Goal: Information Seeking & Learning: Check status

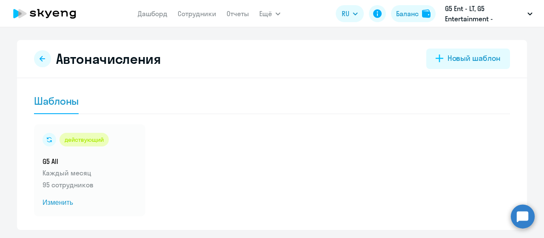
scroll to position [26, 0]
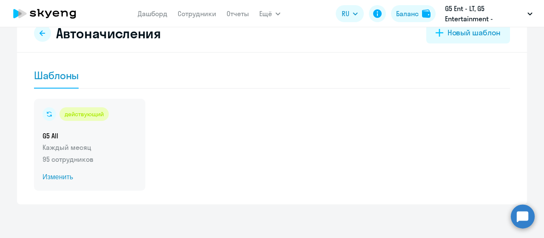
click at [54, 176] on span "Изменить" at bounding box center [90, 177] width 94 height 10
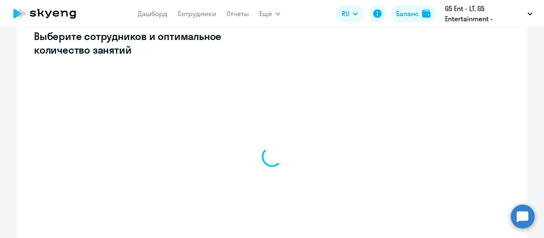
select select "10"
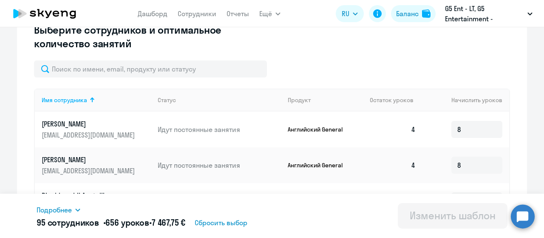
scroll to position [156, 0]
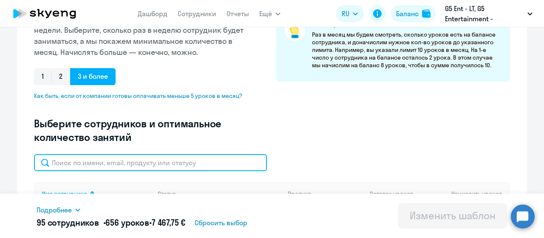
click at [160, 163] on input "text" at bounding box center [150, 162] width 233 height 17
type input "v"
type input "dobrenova"
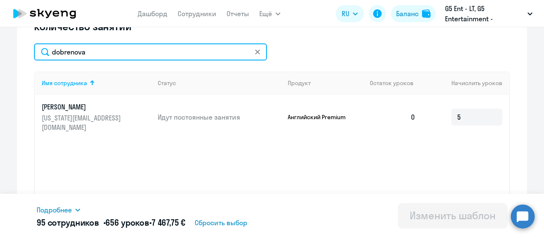
scroll to position [299, 0]
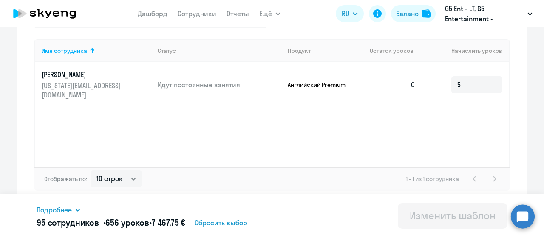
click at [115, 81] on p "[US_STATE][EMAIL_ADDRESS][DOMAIN_NAME]" at bounding box center [89, 90] width 95 height 19
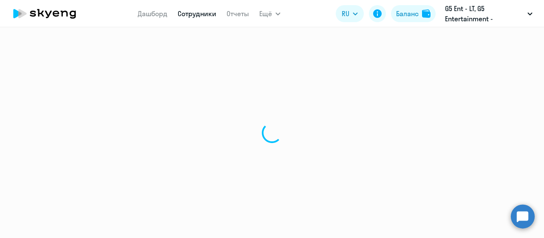
select select "english"
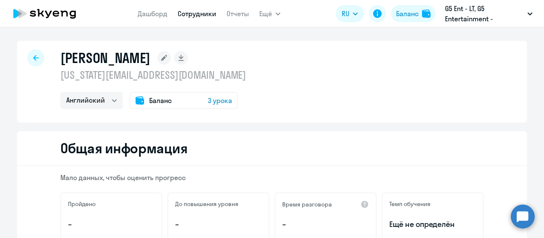
click at [216, 102] on span "3 урока" at bounding box center [220, 100] width 24 height 10
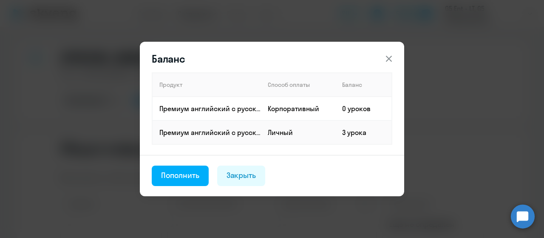
click at [437, 102] on div "Баланс Продукт Способ оплаты Баланс Премиум [DEMOGRAPHIC_DATA] с русскоговорящи…" at bounding box center [271, 119] width 411 height 192
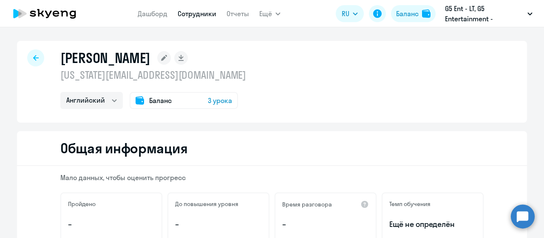
click at [27, 59] on div at bounding box center [35, 57] width 17 height 17
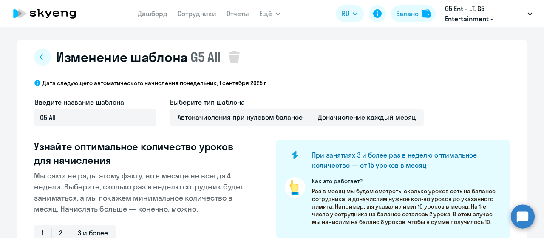
select select "10"
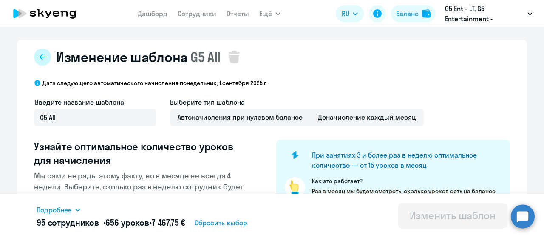
click at [44, 56] on button at bounding box center [42, 56] width 17 height 17
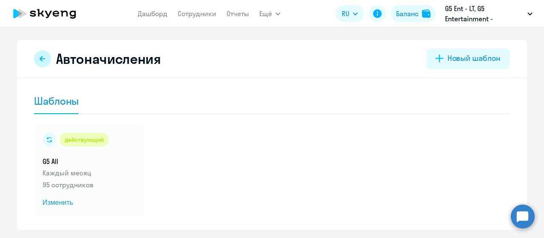
click at [39, 56] on icon at bounding box center [42, 58] width 7 height 7
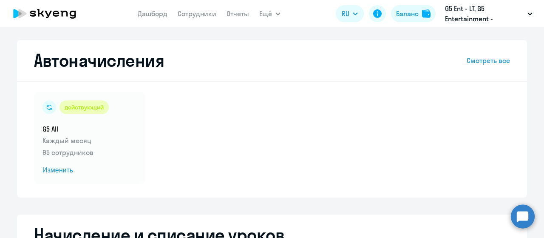
select select "10"
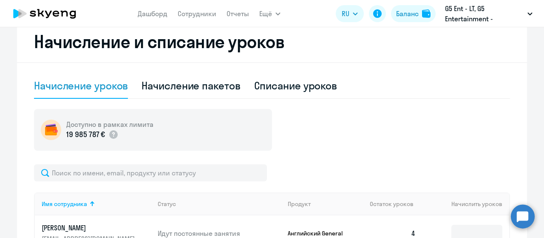
scroll to position [190, 0]
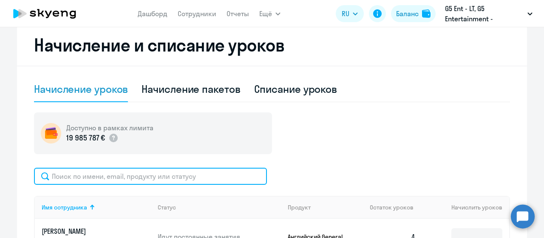
click at [150, 169] on input "text" at bounding box center [150, 175] width 233 height 17
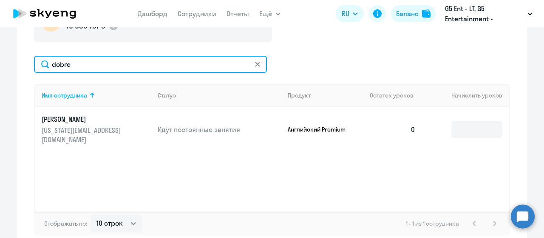
scroll to position [313, 0]
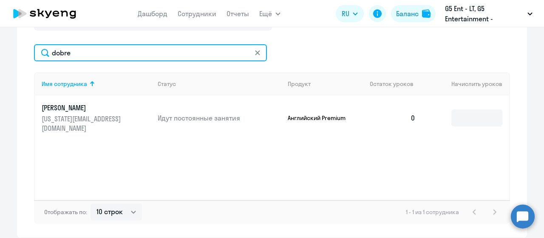
type input "dobre"
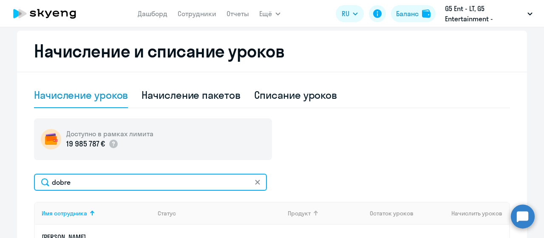
scroll to position [171, 0]
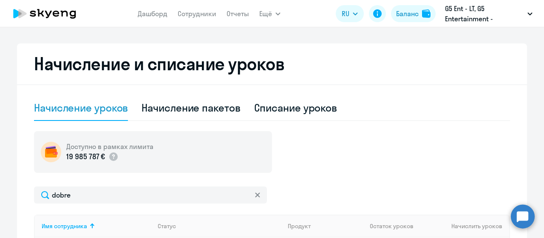
click at [257, 191] on svg-icon at bounding box center [257, 194] width 7 height 7
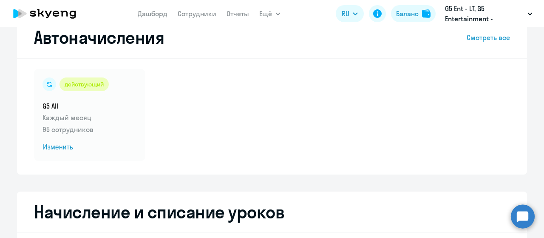
scroll to position [21, 0]
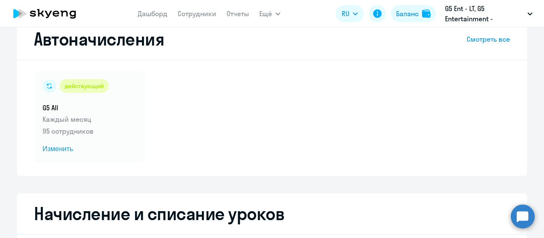
click at [99, 47] on h2 "Автоначисления" at bounding box center [99, 39] width 130 height 20
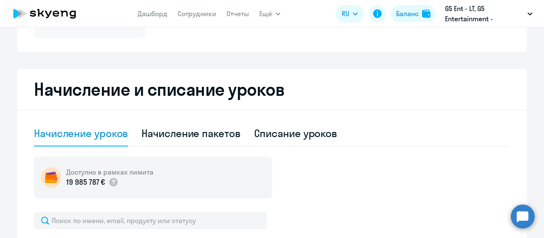
scroll to position [194, 0]
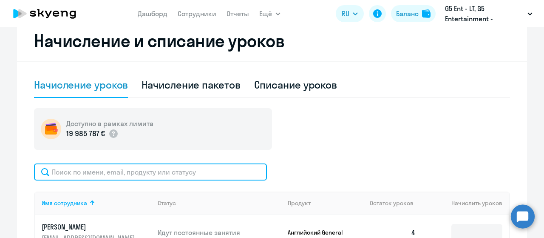
click at [94, 168] on input "text" at bounding box center [150, 171] width 233 height 17
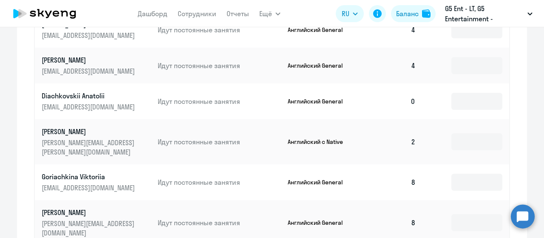
scroll to position [346, 0]
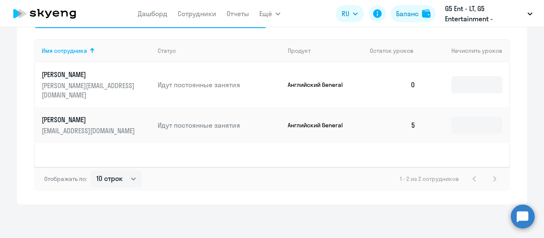
type input "[PERSON_NAME]"
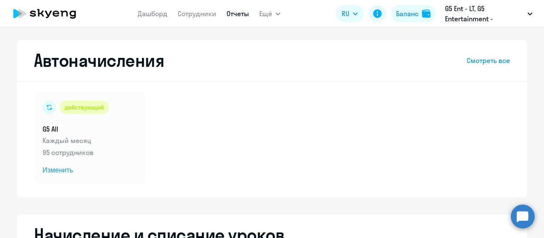
click at [238, 11] on link "Отчеты" at bounding box center [238, 13] width 23 height 9
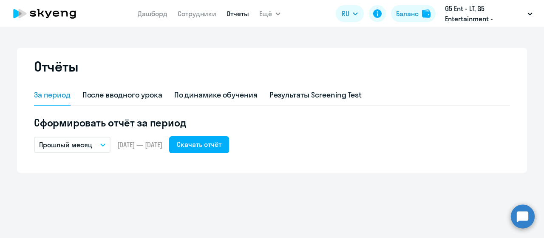
click at [90, 146] on p "Прошлый месяц" at bounding box center [65, 144] width 53 height 10
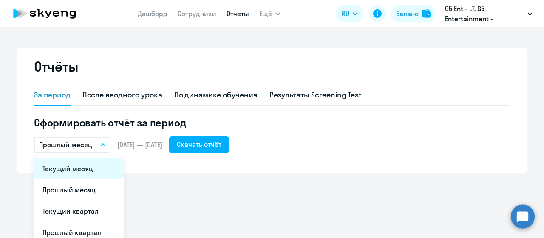
click at [82, 161] on li "Текущий месяц" at bounding box center [79, 168] width 90 height 21
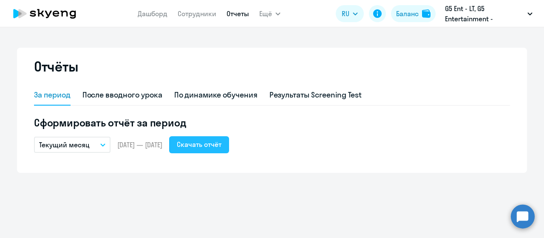
click at [229, 136] on button "Скачать отчёт" at bounding box center [199, 144] width 60 height 17
click at [159, 18] on app-menu-item-link "Дашборд" at bounding box center [153, 14] width 30 height 11
click at [157, 11] on link "Дашборд" at bounding box center [153, 13] width 30 height 9
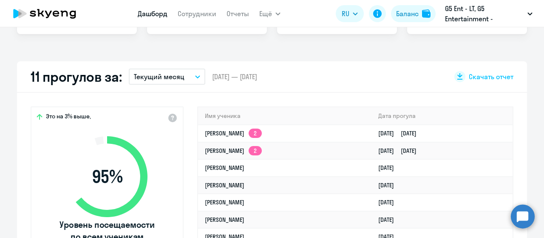
select select "30"
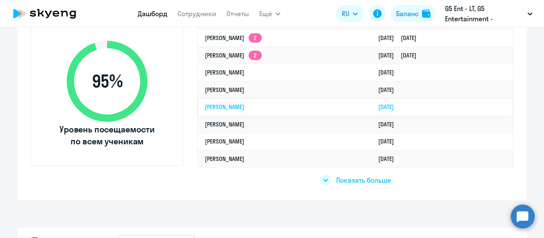
scroll to position [299, 0]
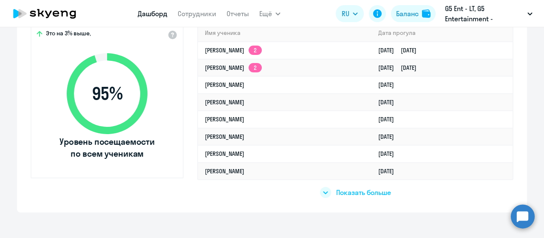
click at [336, 192] on span "Показать больше" at bounding box center [363, 191] width 55 height 9
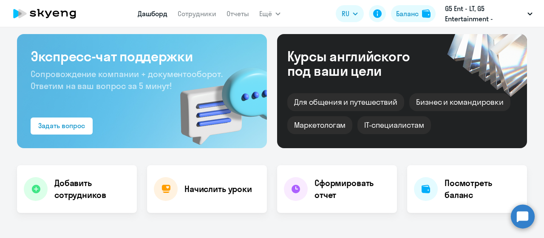
scroll to position [0, 0]
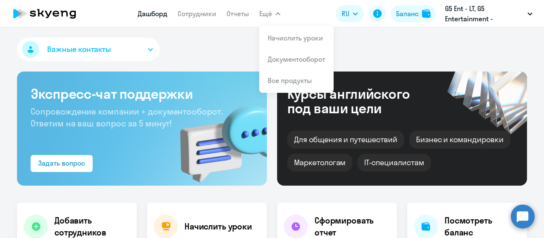
click at [261, 19] on button "Ещё" at bounding box center [269, 13] width 21 height 17
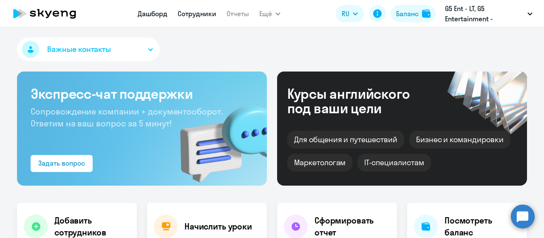
click at [199, 14] on link "Сотрудники" at bounding box center [197, 13] width 39 height 9
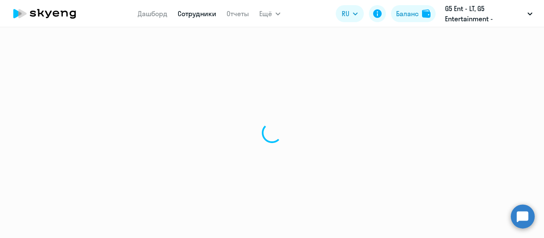
select select "30"
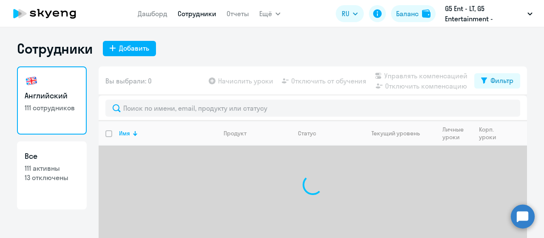
click at [131, 117] on div at bounding box center [313, 108] width 429 height 26
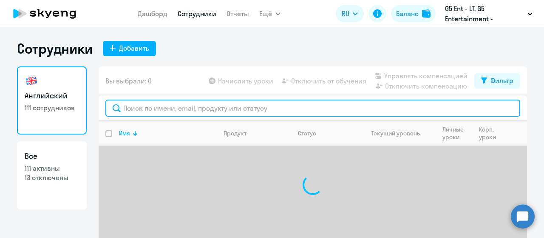
click at [135, 114] on input "text" at bounding box center [312, 107] width 415 height 17
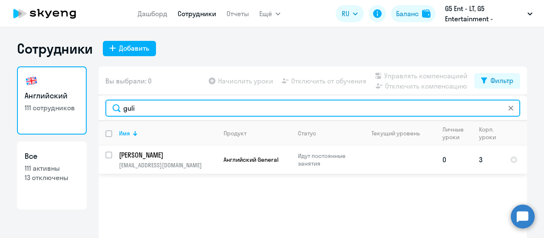
type input "guli"
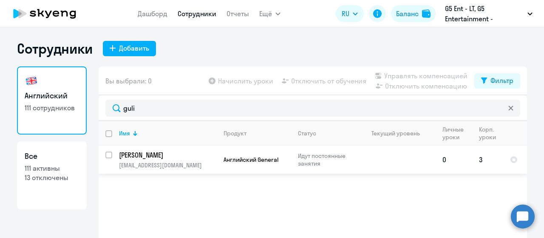
click at [340, 159] on p "Идут постоянные занятия" at bounding box center [327, 159] width 58 height 15
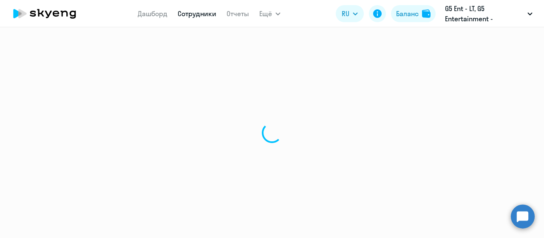
select select "english"
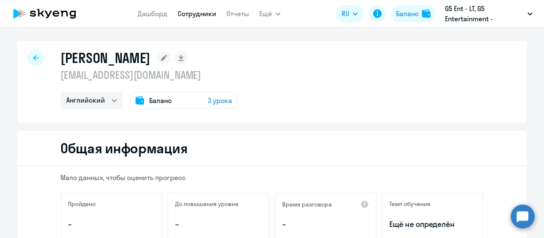
click at [219, 98] on span "3 урока" at bounding box center [220, 100] width 24 height 10
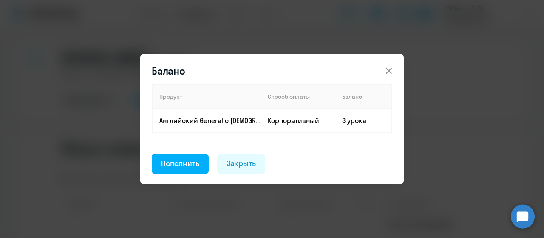
click at [390, 69] on icon at bounding box center [389, 71] width 6 height 6
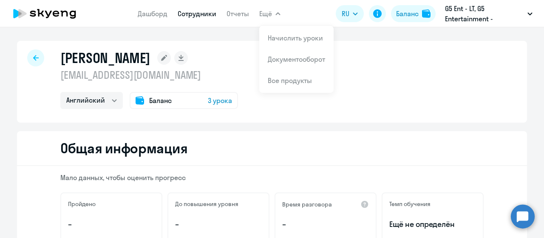
click at [31, 54] on div at bounding box center [35, 57] width 17 height 17
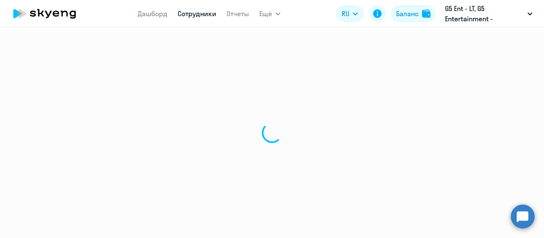
select select "30"
